Goal: Task Accomplishment & Management: Use online tool/utility

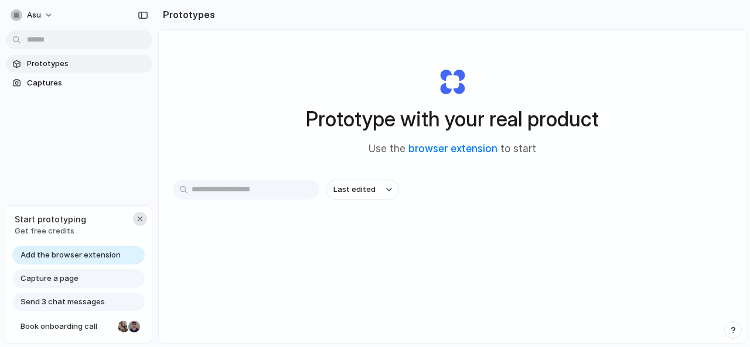
click at [143, 221] on div "button" at bounding box center [139, 218] width 9 height 9
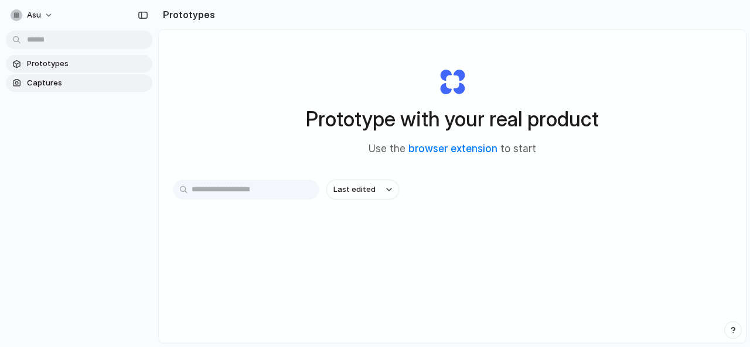
click at [66, 87] on span "Captures" at bounding box center [87, 83] width 121 height 12
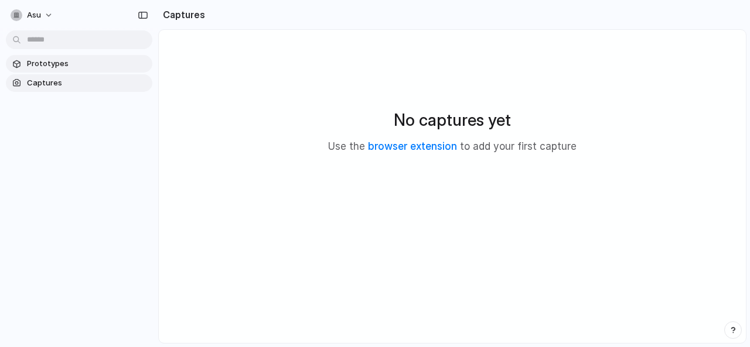
click at [74, 72] on link "Prototypes" at bounding box center [79, 64] width 146 height 18
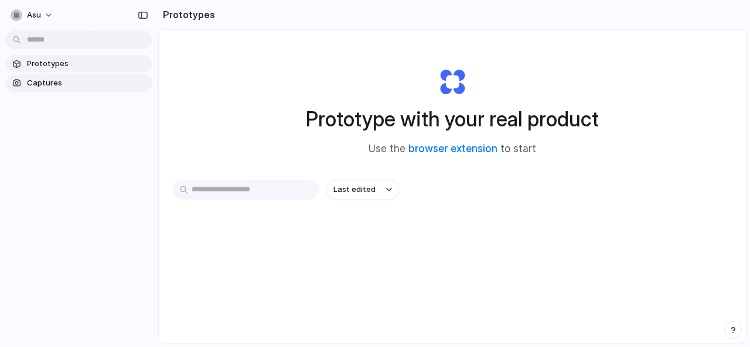
click at [110, 86] on span "Captures" at bounding box center [87, 83] width 121 height 12
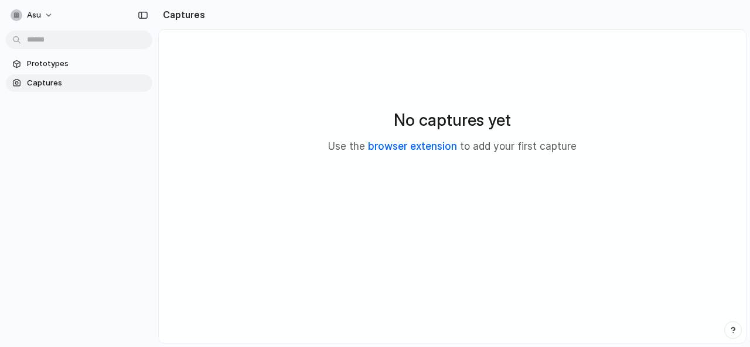
click at [432, 150] on link "browser extension" at bounding box center [412, 147] width 89 height 12
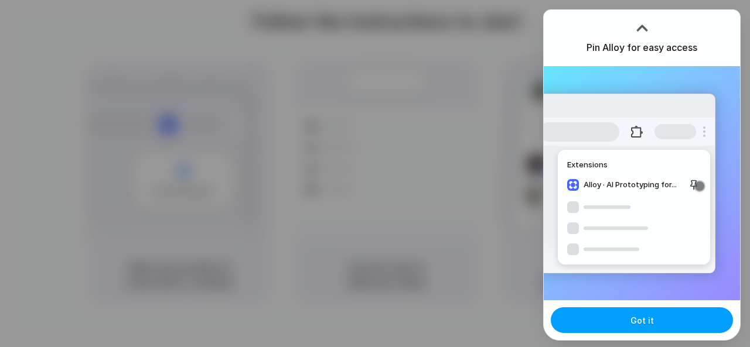
click at [624, 315] on button "Got it" at bounding box center [642, 321] width 182 height 26
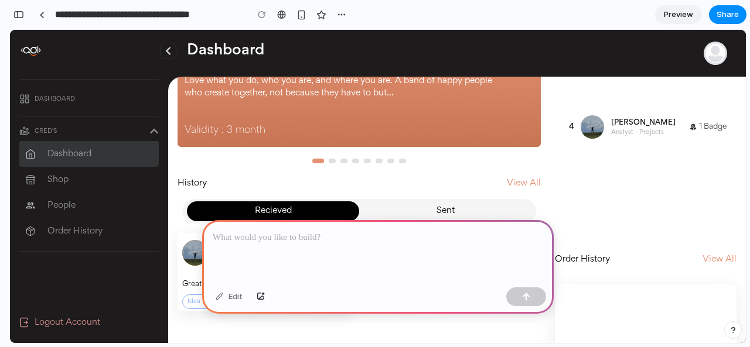
scroll to position [318, 0]
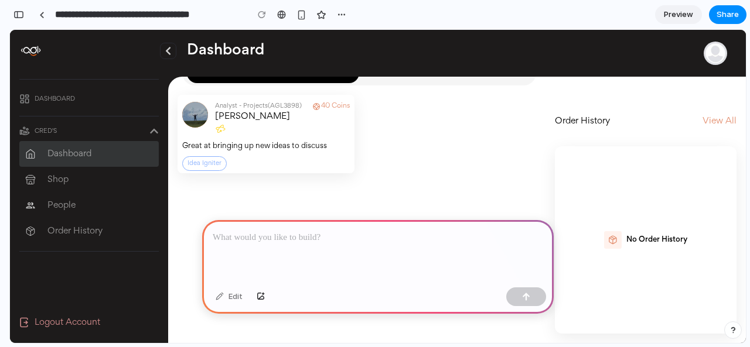
click at [320, 240] on div at bounding box center [377, 251] width 351 height 63
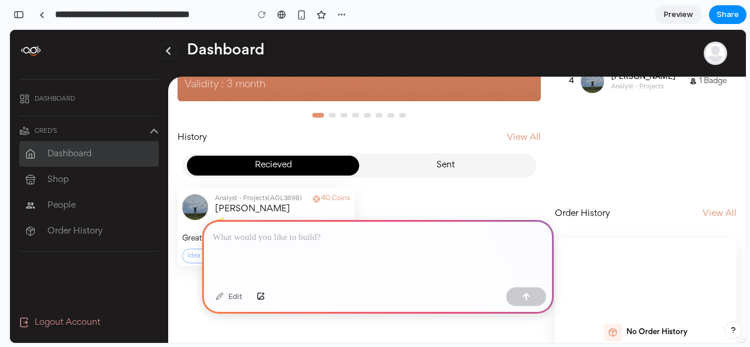
scroll to position [225, 0]
click at [82, 176] on h2 "Shop" at bounding box center [99, 180] width 105 height 12
click at [145, 132] on div "Cred's" at bounding box center [92, 131] width 115 height 9
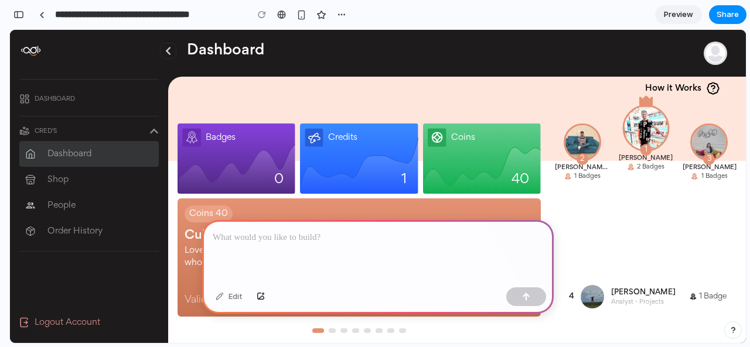
scroll to position [1, 0]
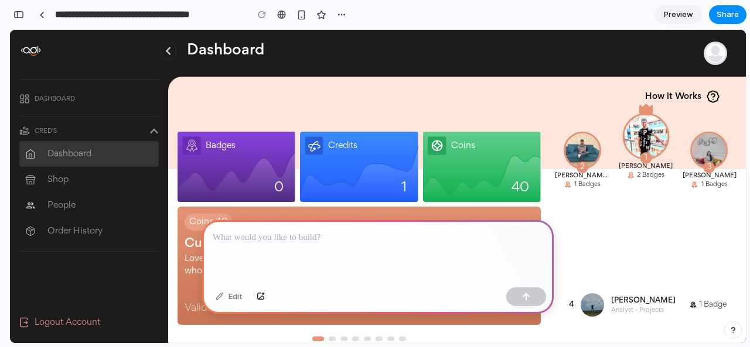
click at [624, 139] on img at bounding box center [645, 136] width 43 height 43
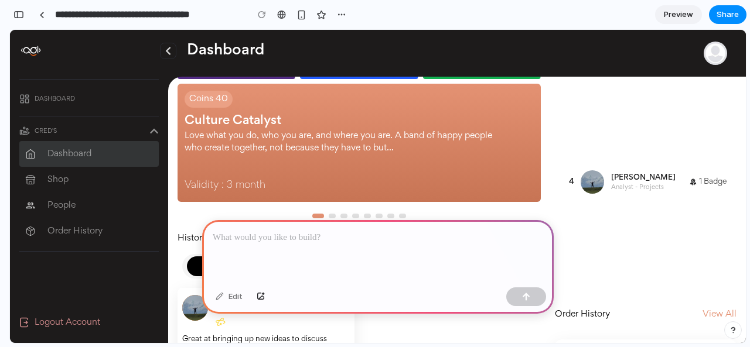
scroll to position [117, 0]
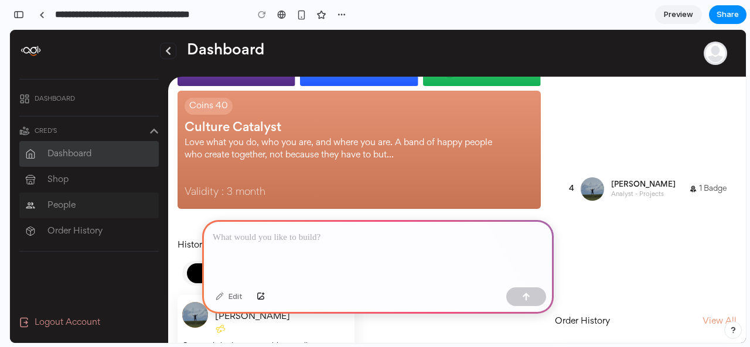
click at [62, 209] on h2 "People" at bounding box center [99, 206] width 105 height 12
click at [59, 208] on h2 "People" at bounding box center [99, 206] width 105 height 12
click at [46, 183] on link "Shop" at bounding box center [89, 180] width 128 height 12
click at [82, 241] on li "Order History" at bounding box center [88, 232] width 139 height 26
click at [81, 234] on h2 "Order History" at bounding box center [99, 232] width 105 height 12
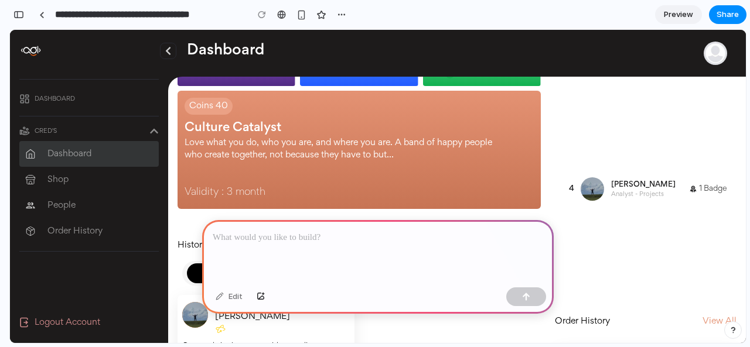
click at [307, 235] on p at bounding box center [378, 238] width 330 height 14
click at [278, 237] on p at bounding box center [378, 238] width 330 height 14
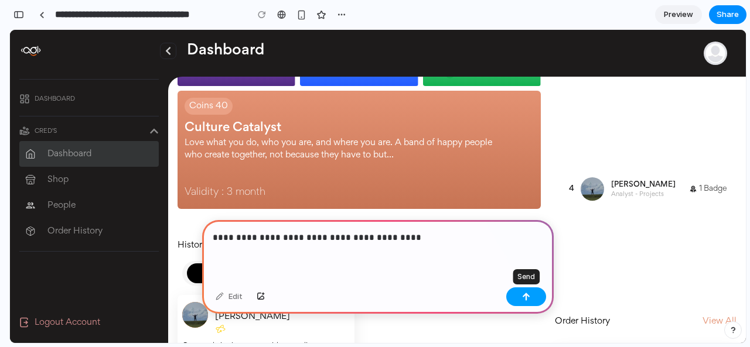
click at [537, 297] on button "button" at bounding box center [526, 297] width 40 height 19
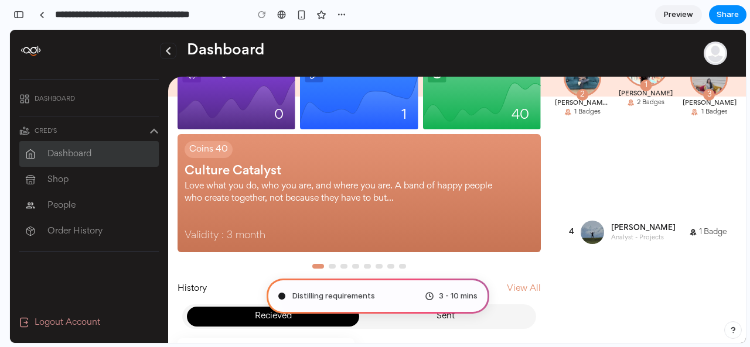
scroll to position [74, 0]
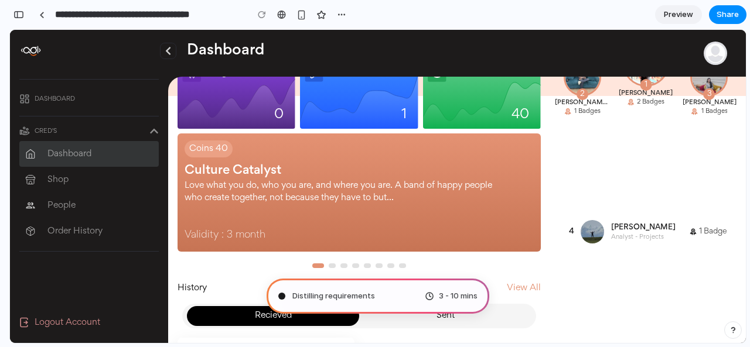
click at [330, 265] on button "Go to slide 2" at bounding box center [332, 266] width 7 height 5
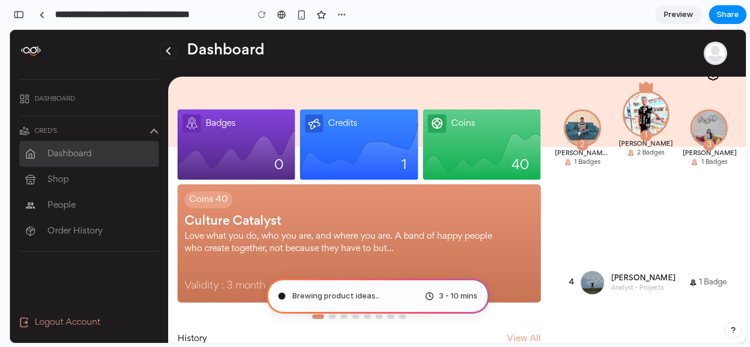
scroll to position [0, 0]
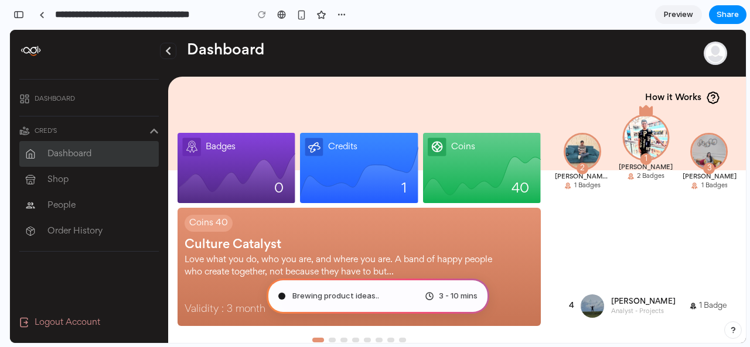
click at [378, 292] on div "Brewing product ideas .. 3 - 10 mins" at bounding box center [378, 296] width 223 height 35
type input "**********"
click at [118, 179] on h2 "Shop" at bounding box center [99, 180] width 105 height 12
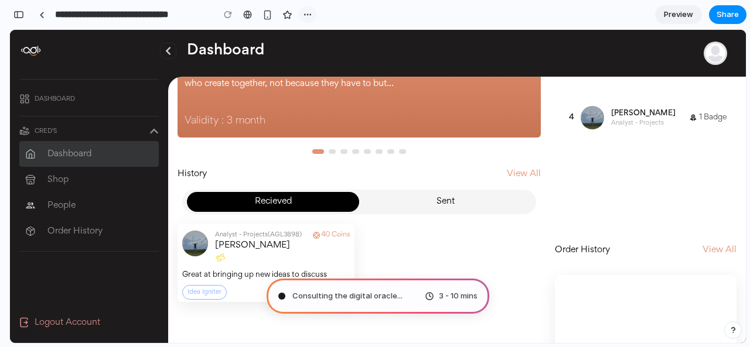
scroll to position [189, 0]
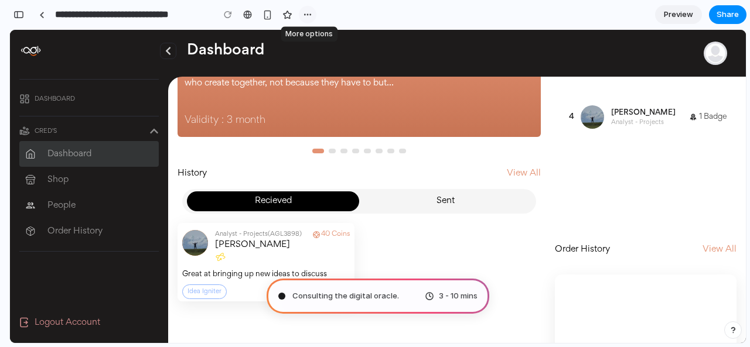
click at [313, 17] on button "button" at bounding box center [308, 15] width 18 height 18
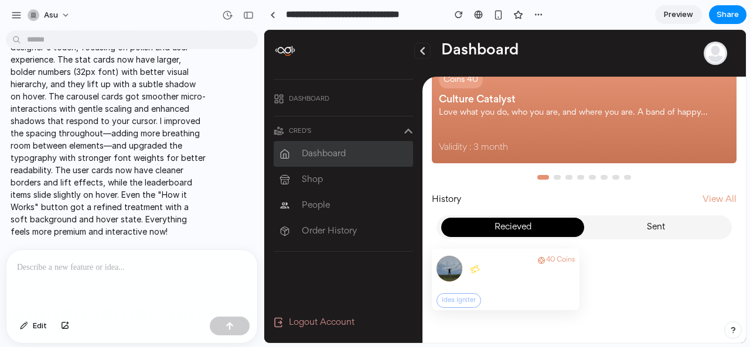
scroll to position [0, 0]
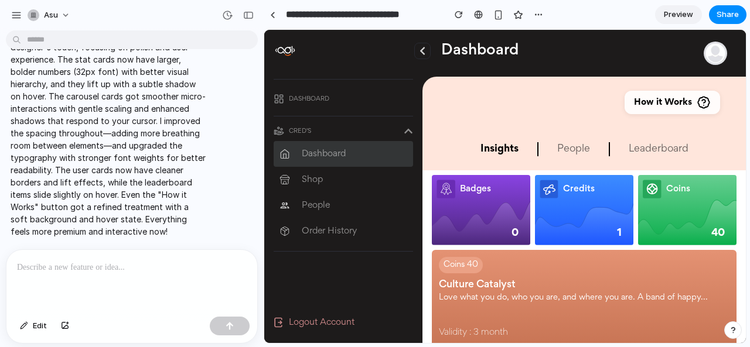
click at [674, 15] on span "Preview" at bounding box center [678, 15] width 29 height 12
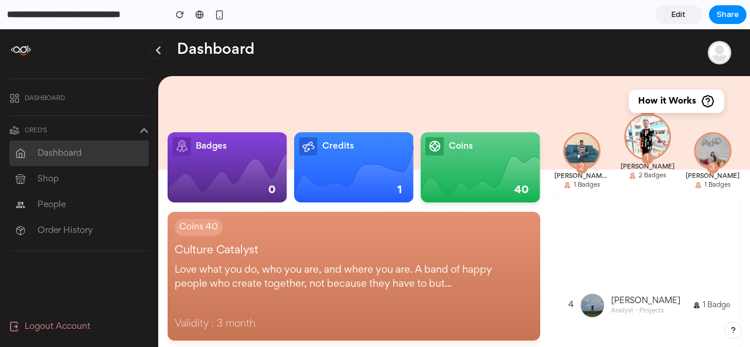
click at [644, 106] on span "How it Works" at bounding box center [667, 101] width 58 height 12
click at [70, 170] on li "Shop" at bounding box center [78, 179] width 139 height 26
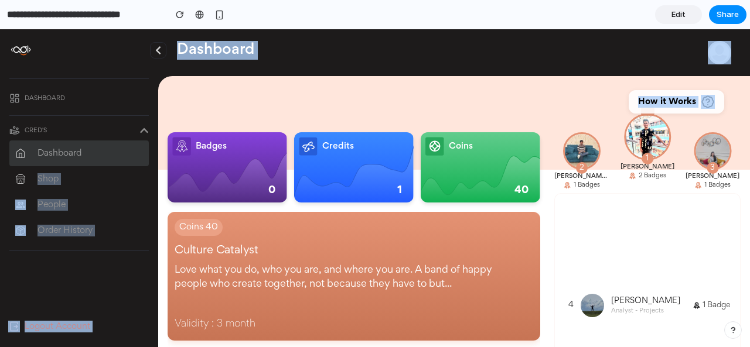
drag, startPoint x: 70, startPoint y: 170, endPoint x: 214, endPoint y: 115, distance: 154.3
click at [214, 115] on div "Dashboard Cred's Dashboard Shop People Order History Logout Account Dashboard H…" at bounding box center [375, 188] width 750 height 318
click at [214, 115] on div at bounding box center [454, 113] width 592 height 112
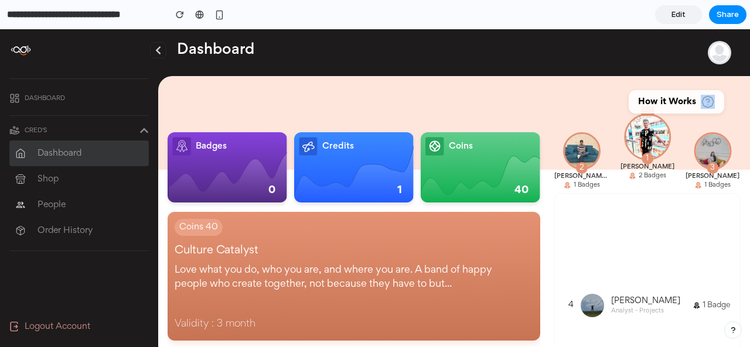
click at [214, 115] on div at bounding box center [454, 113] width 592 height 112
click at [226, 174] on div "Badges 0" at bounding box center [227, 165] width 110 height 61
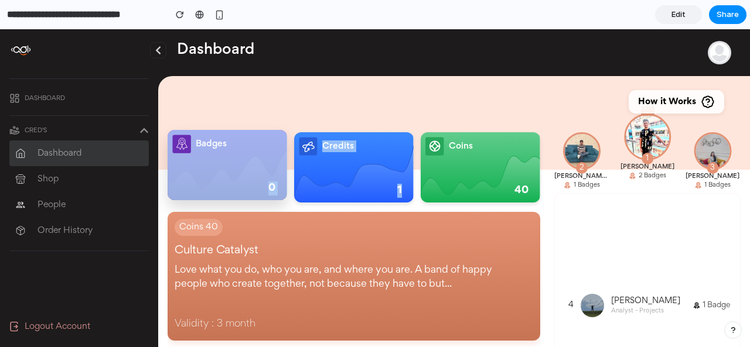
drag, startPoint x: 226, startPoint y: 174, endPoint x: 378, endPoint y: 176, distance: 152.3
click at [378, 176] on div "Badges 0 Credits 1 Coins 40" at bounding box center [354, 167] width 373 height 70
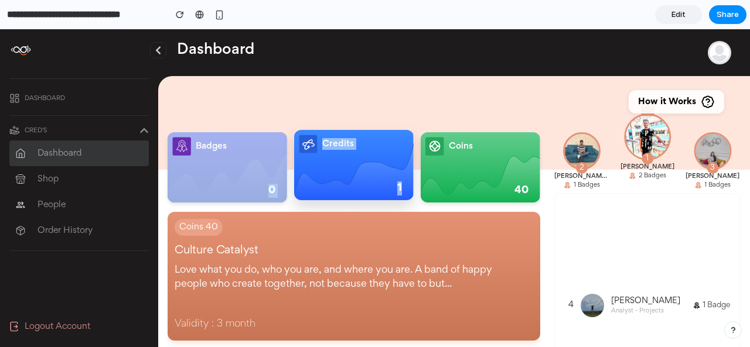
click at [378, 176] on div "Credits 1" at bounding box center [354, 165] width 110 height 61
